Goal: Book appointment/travel/reservation

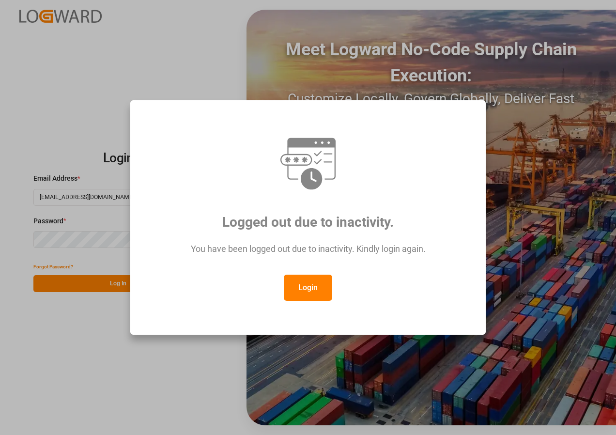
click at [311, 282] on button "Login" at bounding box center [308, 288] width 48 height 26
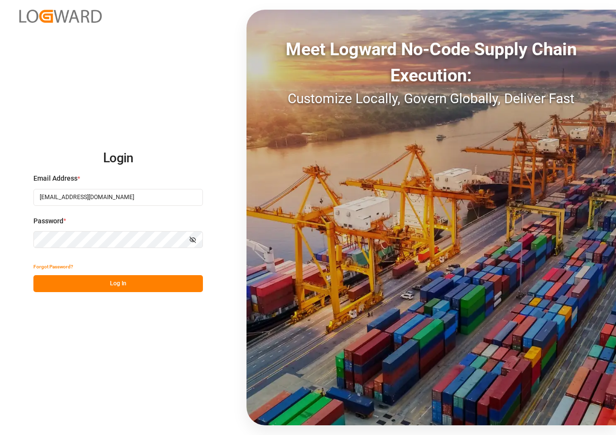
click at [125, 285] on button "Log In" at bounding box center [118, 283] width 170 height 17
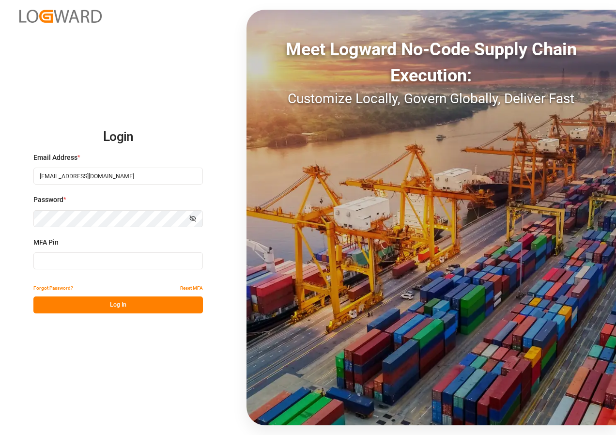
click at [110, 262] on input at bounding box center [118, 260] width 170 height 17
type input "186709"
click at [111, 302] on button "Log In" at bounding box center [118, 305] width 170 height 17
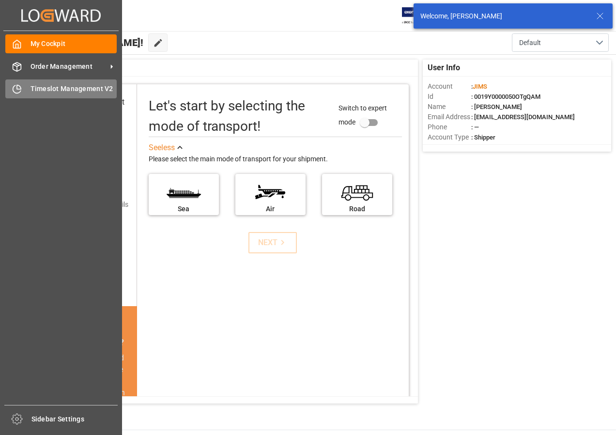
click at [43, 90] on span "Timeslot Management V2" at bounding box center [74, 89] width 87 height 10
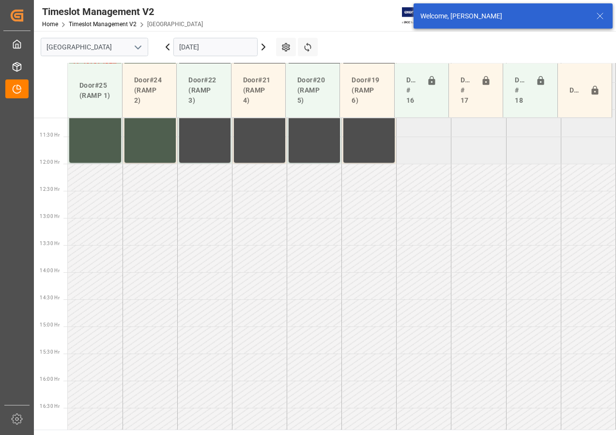
click at [203, 47] on input "[DATE]" at bounding box center [215, 47] width 84 height 18
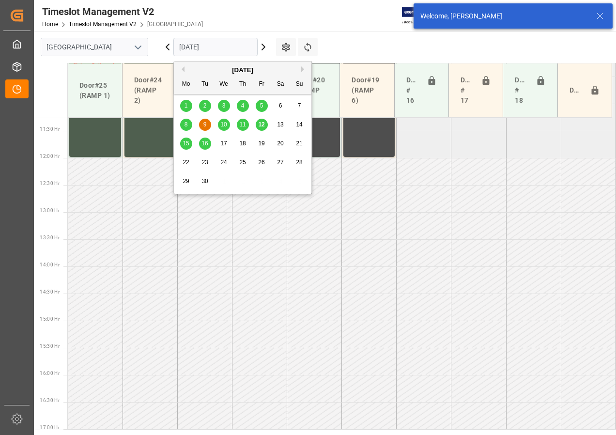
click at [187, 143] on span "15" at bounding box center [186, 143] width 6 height 7
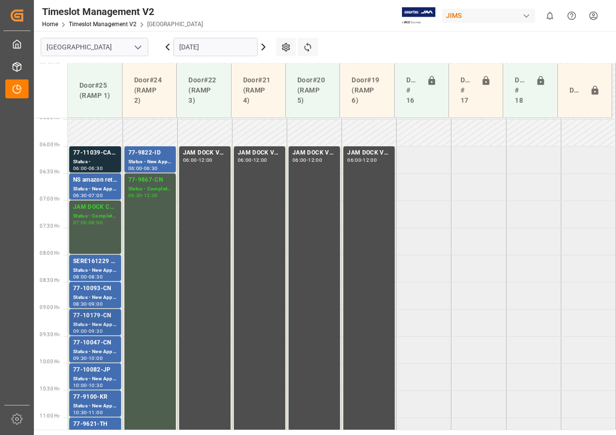
scroll to position [313, 0]
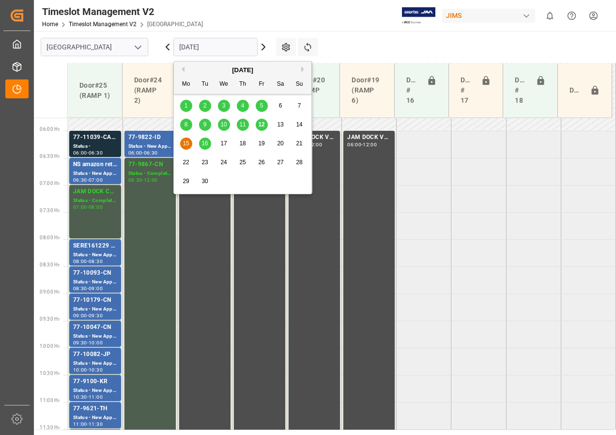
click at [189, 50] on input "[DATE]" at bounding box center [215, 47] width 84 height 18
click at [206, 147] on div "16" at bounding box center [205, 144] width 12 height 12
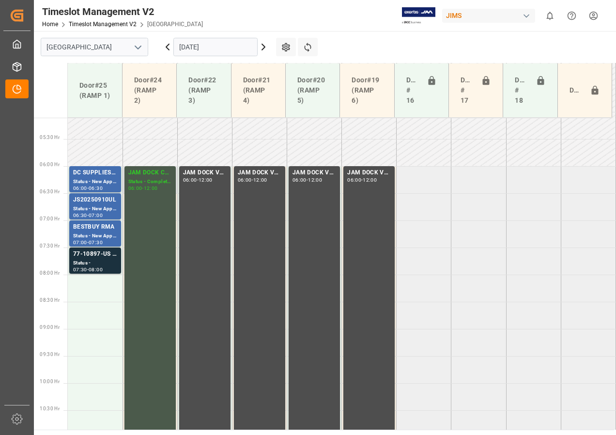
scroll to position [260, 0]
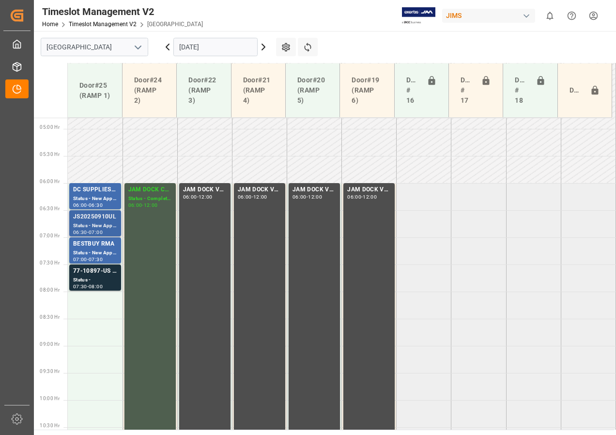
click at [95, 221] on div "JS20250910UL" at bounding box center [95, 217] width 44 height 10
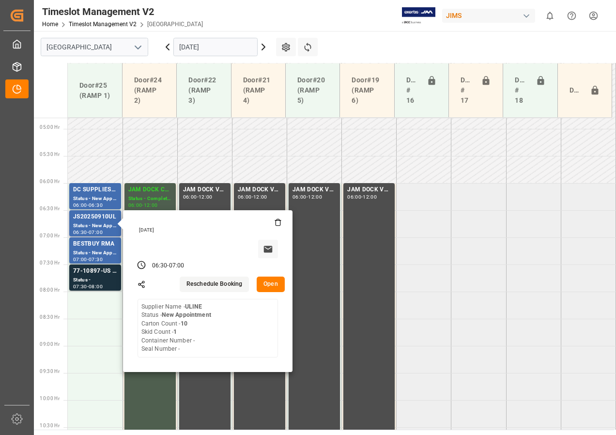
click at [269, 282] on button "Open" at bounding box center [271, 285] width 28 height 16
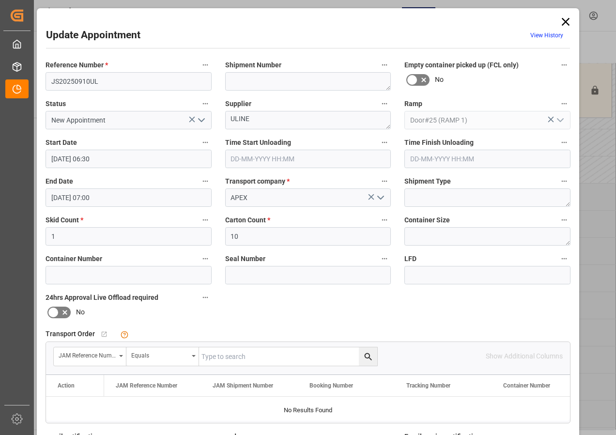
click at [563, 18] on icon at bounding box center [566, 22] width 14 height 14
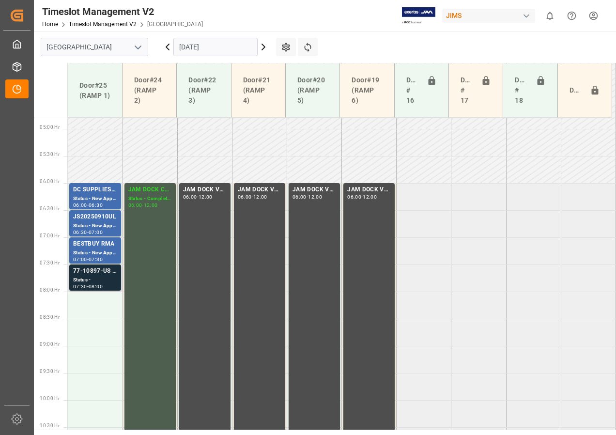
click at [79, 277] on div "Status -" at bounding box center [95, 280] width 44 height 8
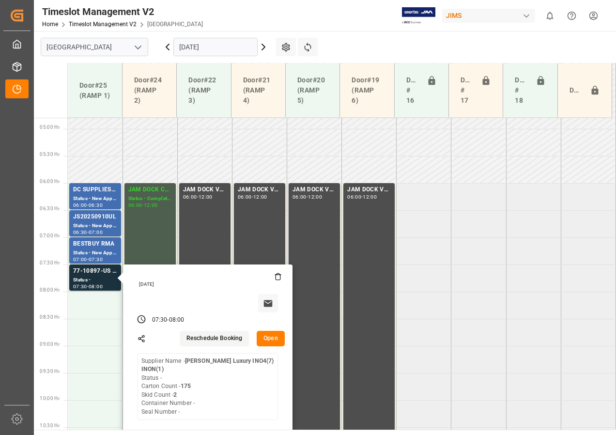
click at [188, 48] on input "[DATE]" at bounding box center [215, 47] width 84 height 18
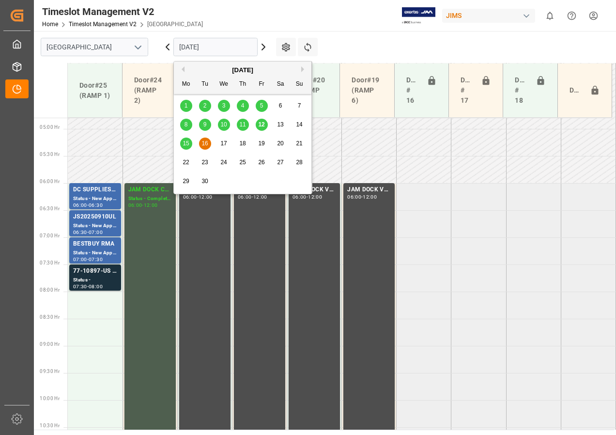
click at [186, 143] on span "15" at bounding box center [186, 143] width 6 height 7
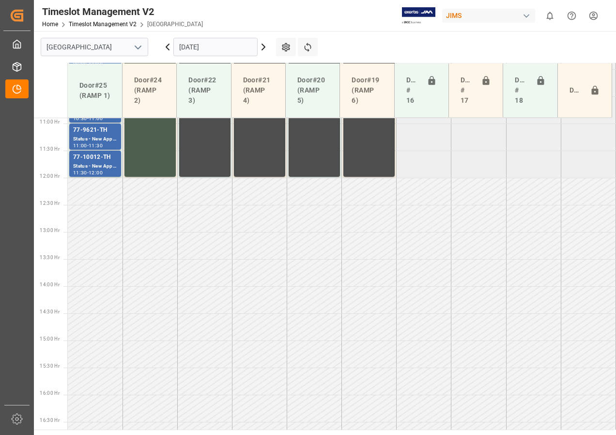
click at [192, 48] on input "[DATE]" at bounding box center [215, 47] width 84 height 18
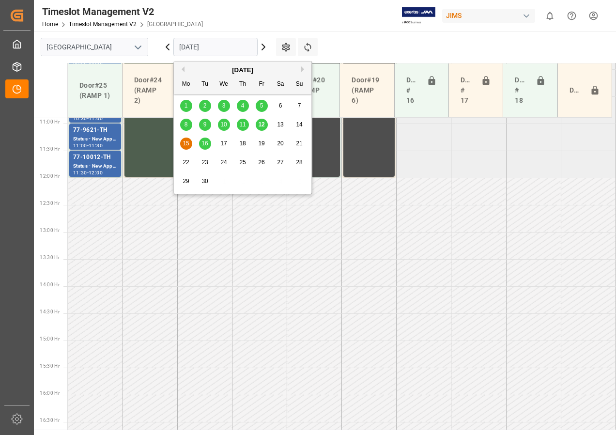
scroll to position [611, 0]
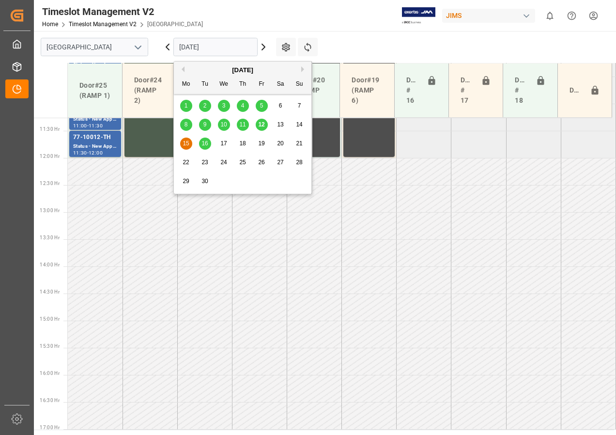
click at [203, 142] on span "16" at bounding box center [205, 143] width 6 height 7
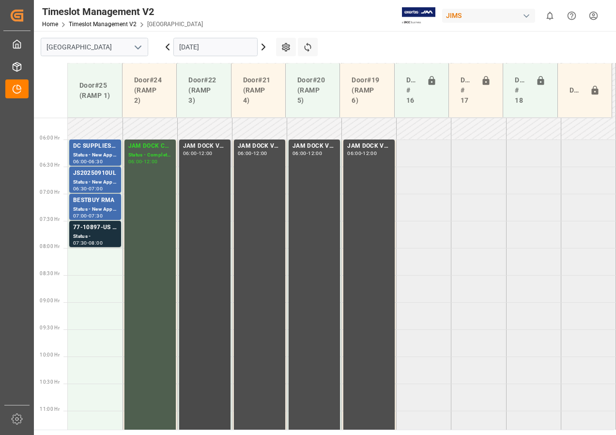
scroll to position [320, 0]
